Goal: Task Accomplishment & Management: Complete application form

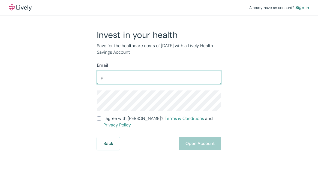
type input "ptager11@gmail.com"
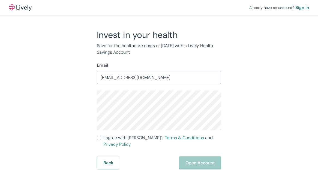
click at [100, 138] on input "I agree with Lively’s Terms & Conditions and Privacy Policy" at bounding box center [99, 138] width 4 height 4
checkbox input "true"
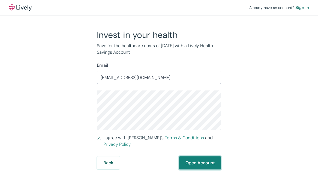
click at [207, 160] on button "Open Account" at bounding box center [200, 163] width 42 height 13
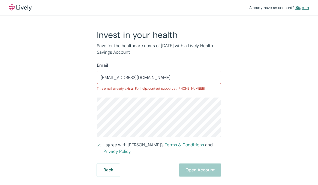
click at [304, 7] on div "Sign in" at bounding box center [303, 7] width 14 height 7
